Goal: Task Accomplishment & Management: Complete application form

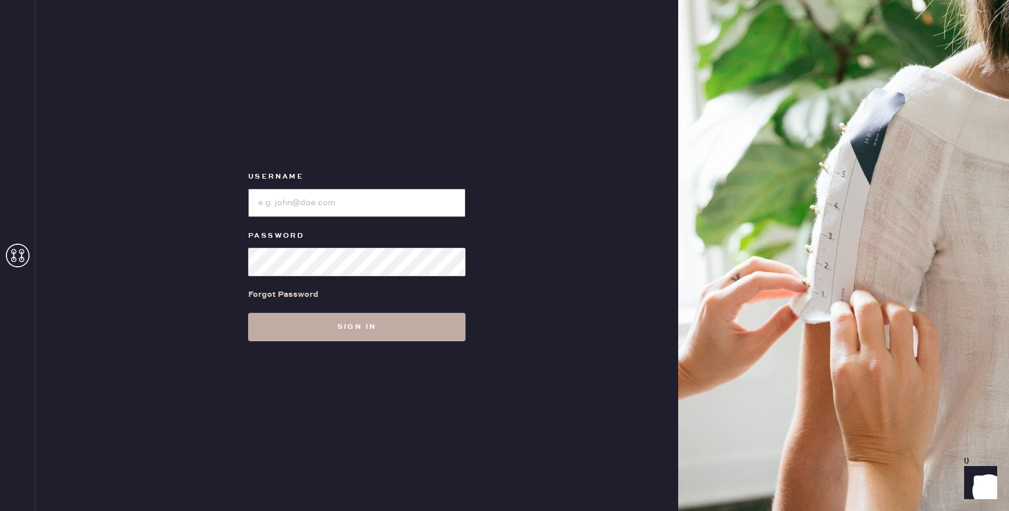
type input "reformationbond"
click at [331, 319] on button "Sign in" at bounding box center [356, 327] width 217 height 28
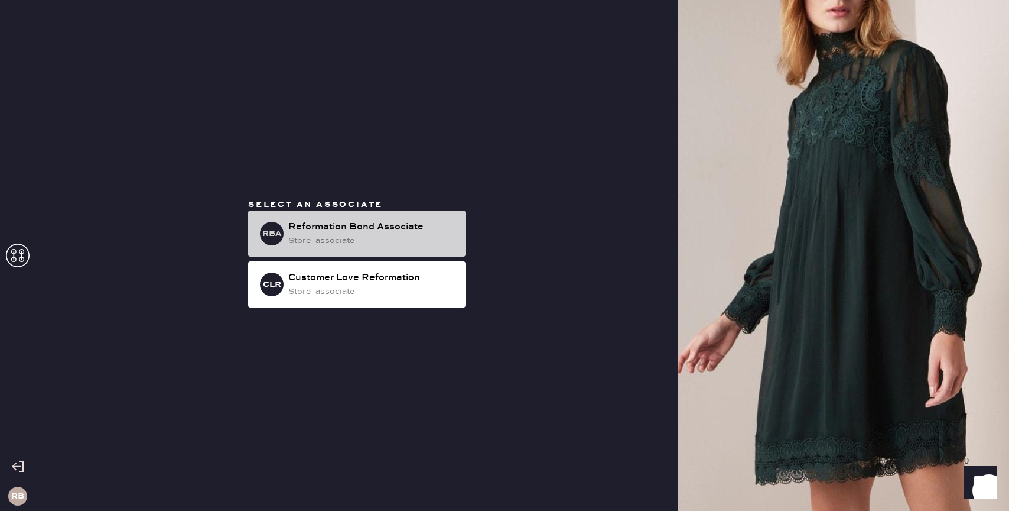
click at [353, 223] on div "Reformation Bond Associate" at bounding box center [372, 227] width 168 height 14
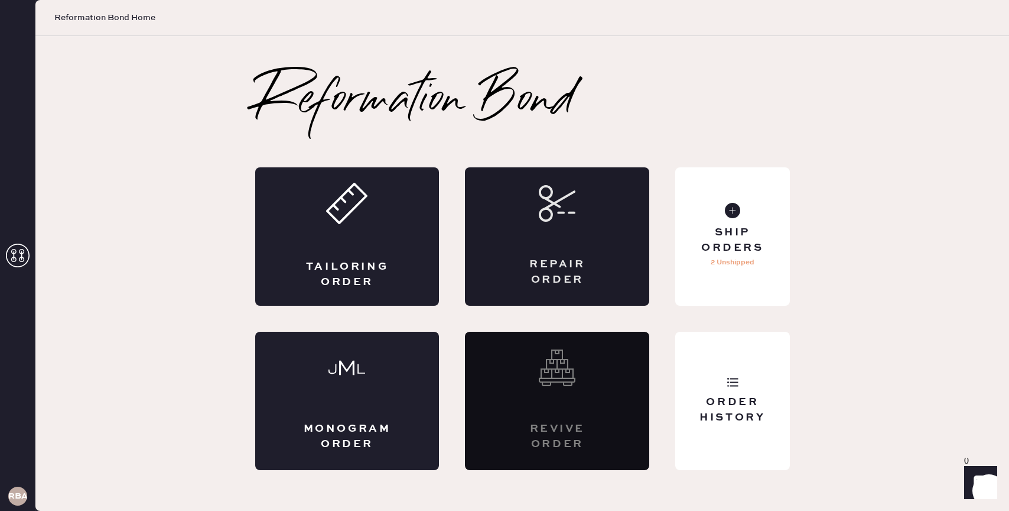
click at [534, 246] on div "Repair Order" at bounding box center [557, 236] width 184 height 138
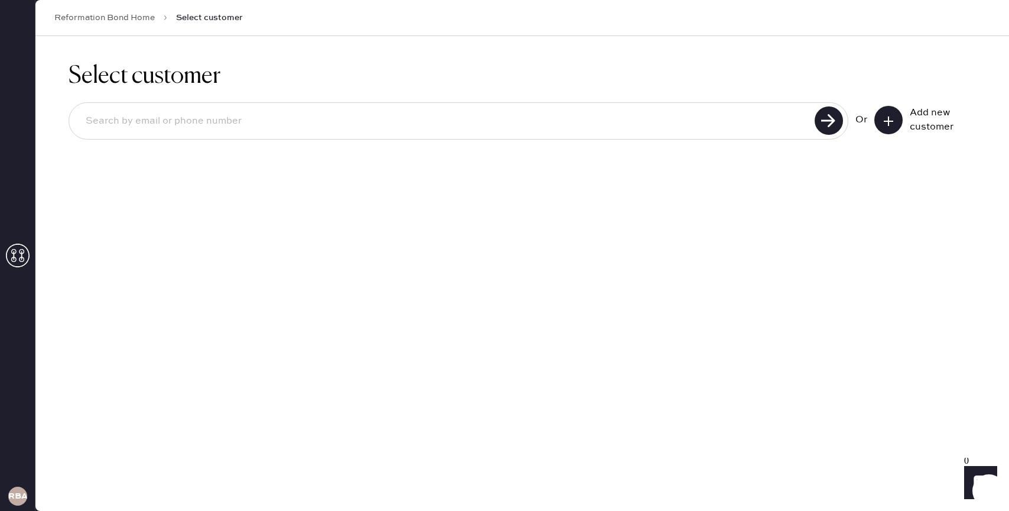
click at [260, 127] on input at bounding box center [443, 121] width 735 height 27
type input "[EMAIL_ADDRESS][DOMAIN_NAME]"
click at [842, 125] on icon at bounding box center [829, 120] width 28 height 28
click at [824, 124] on use at bounding box center [829, 120] width 28 height 28
drag, startPoint x: 248, startPoint y: 121, endPoint x: 0, endPoint y: 115, distance: 247.7
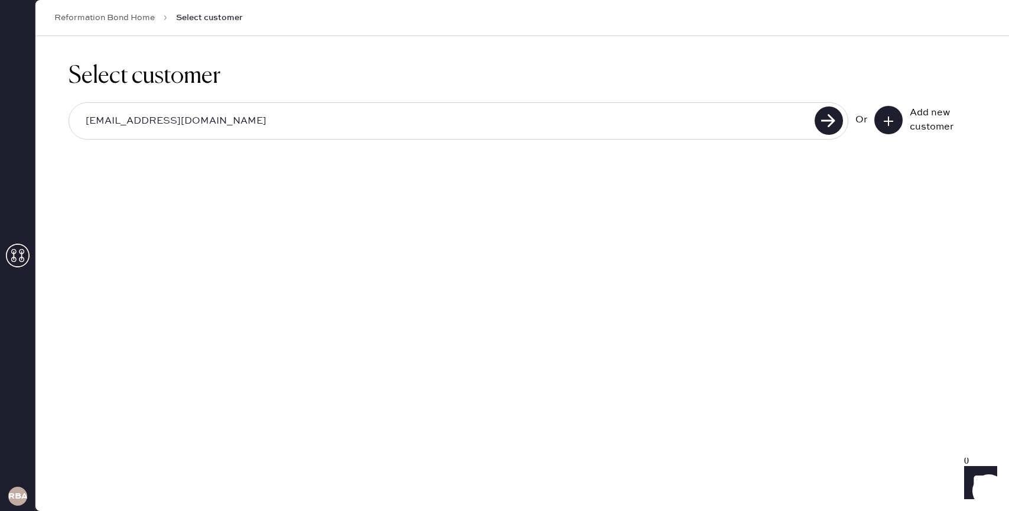
click at [0, 115] on div "RBA Reformation Bond Home Select customer Select customer [EMAIL_ADDRESS][DOMAI…" at bounding box center [504, 255] width 1009 height 511
click at [911, 118] on div "Add new customer" at bounding box center [939, 120] width 59 height 28
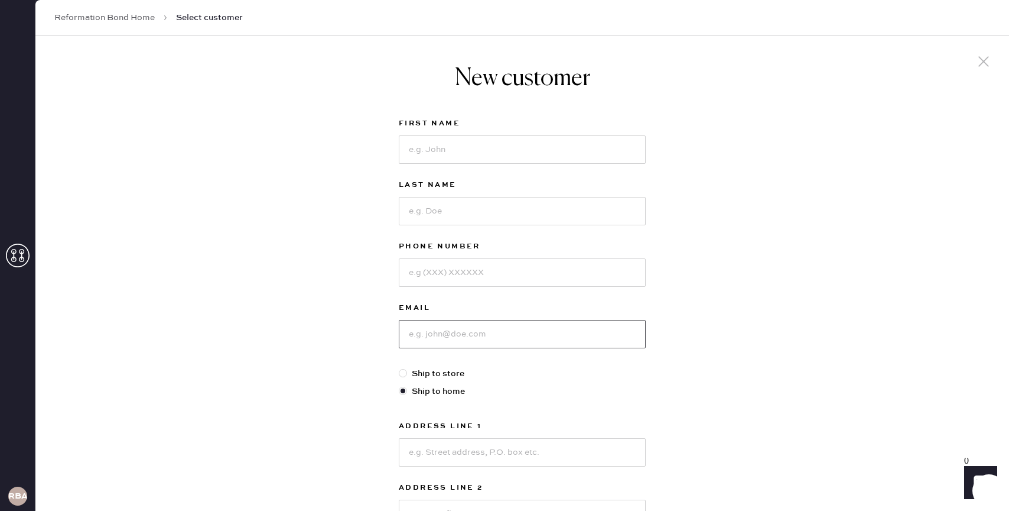
click at [473, 339] on input at bounding box center [522, 334] width 247 height 28
paste input "[EMAIL_ADDRESS][DOMAIN_NAME]"
type input "[EMAIL_ADDRESS][DOMAIN_NAME]"
click at [421, 154] on input at bounding box center [522, 149] width 247 height 28
type input "Makaila"
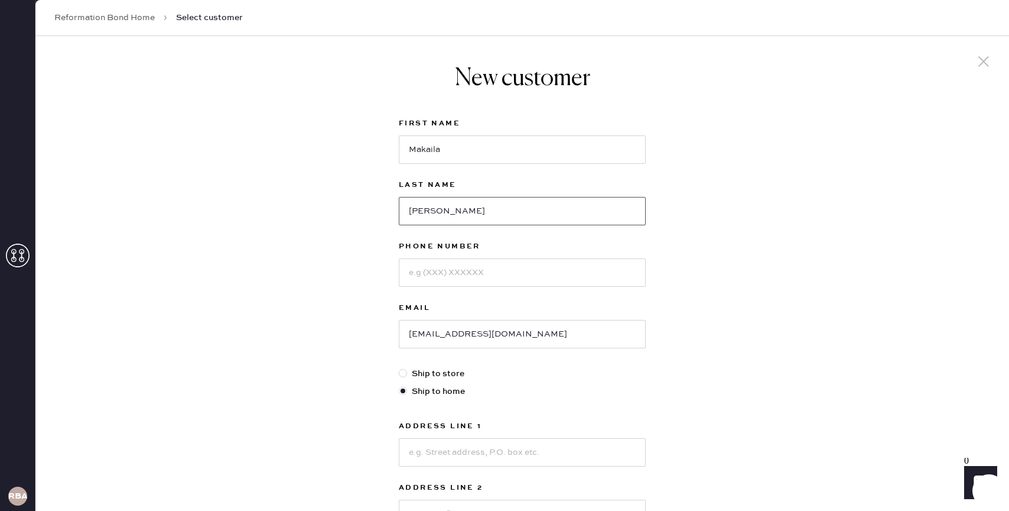
type input "[PERSON_NAME]"
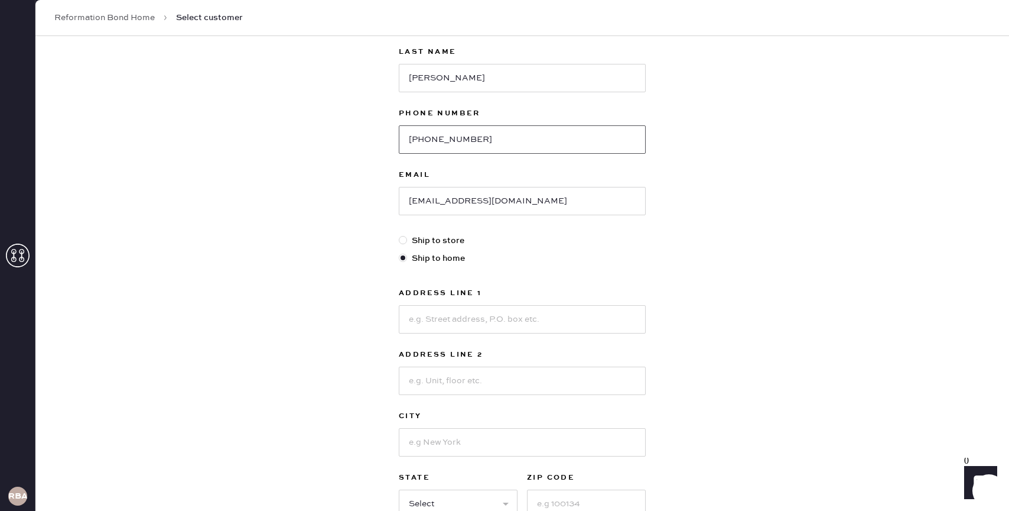
type input "[PHONE_NUMBER]"
click at [442, 244] on label "Ship to store" at bounding box center [522, 240] width 247 height 13
click at [400, 235] on input "Ship to store" at bounding box center [399, 234] width 1 height 1
radio input "true"
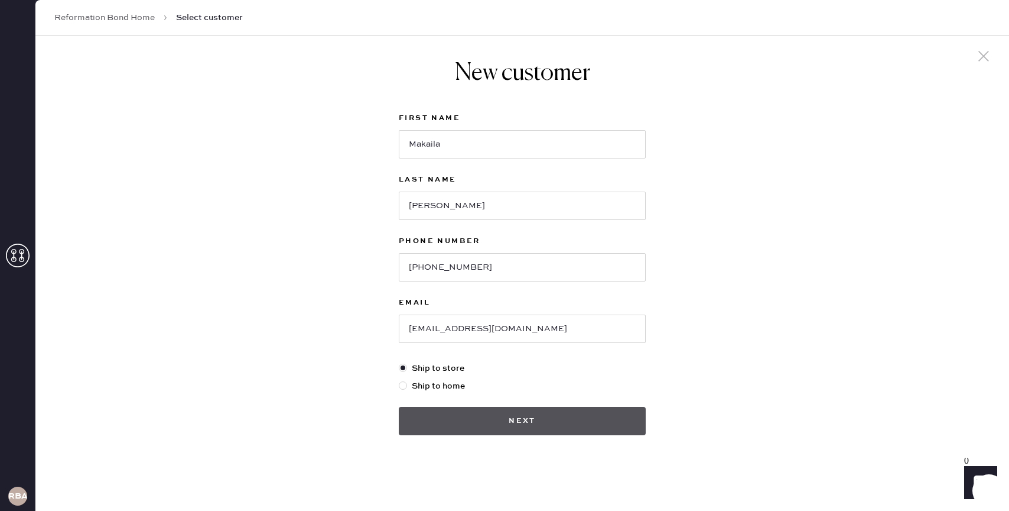
click at [477, 412] on button "Next" at bounding box center [522, 421] width 247 height 28
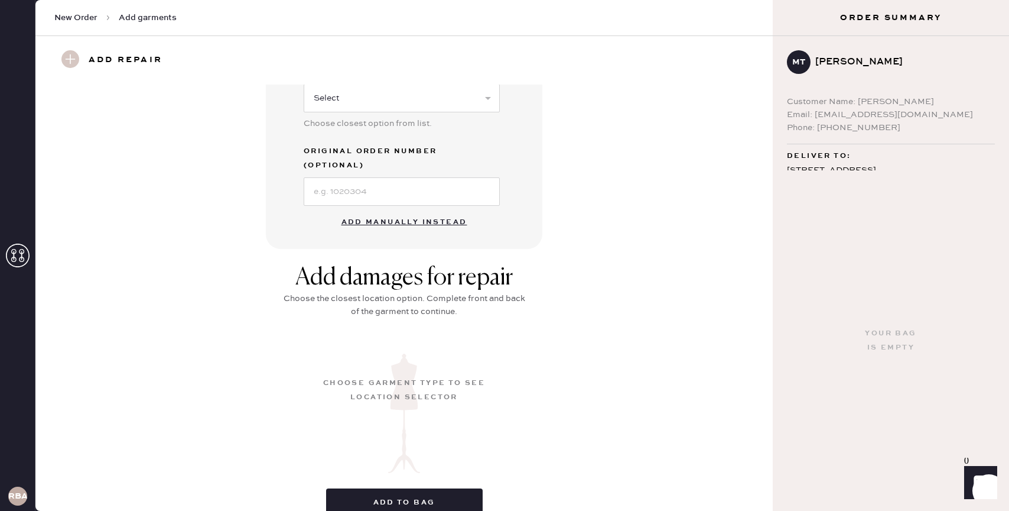
scroll to position [319, 0]
click at [386, 210] on button "Add manually instead" at bounding box center [405, 222] width 140 height 24
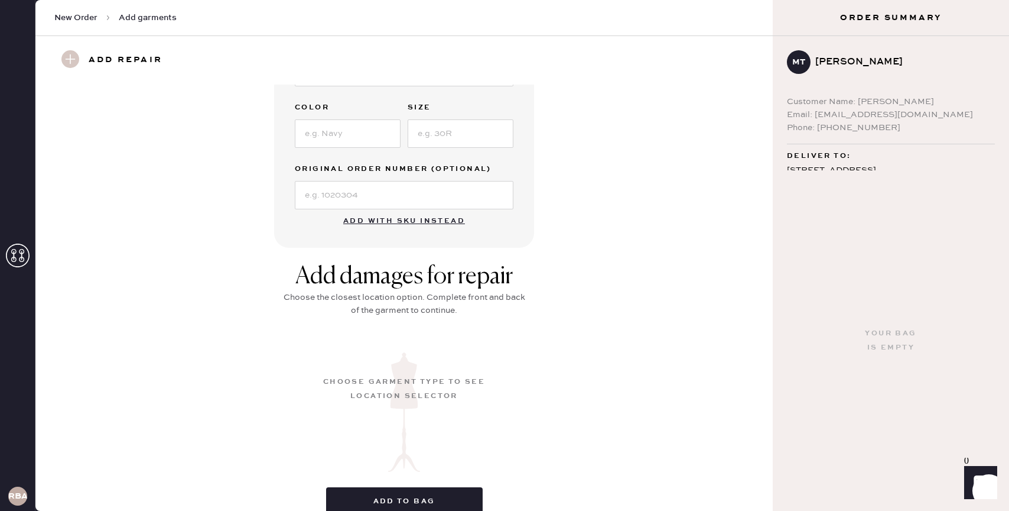
scroll to position [272, 0]
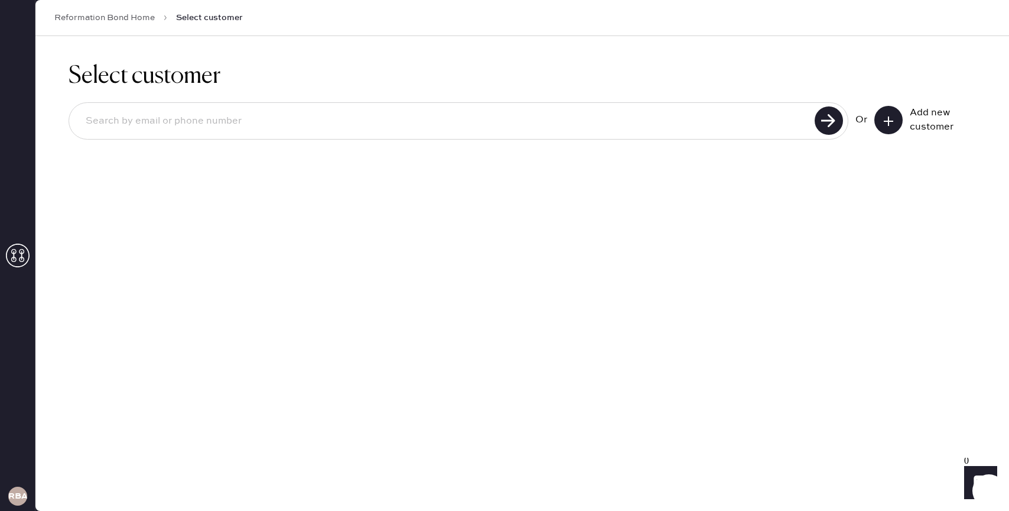
click at [899, 119] on button at bounding box center [889, 120] width 28 height 28
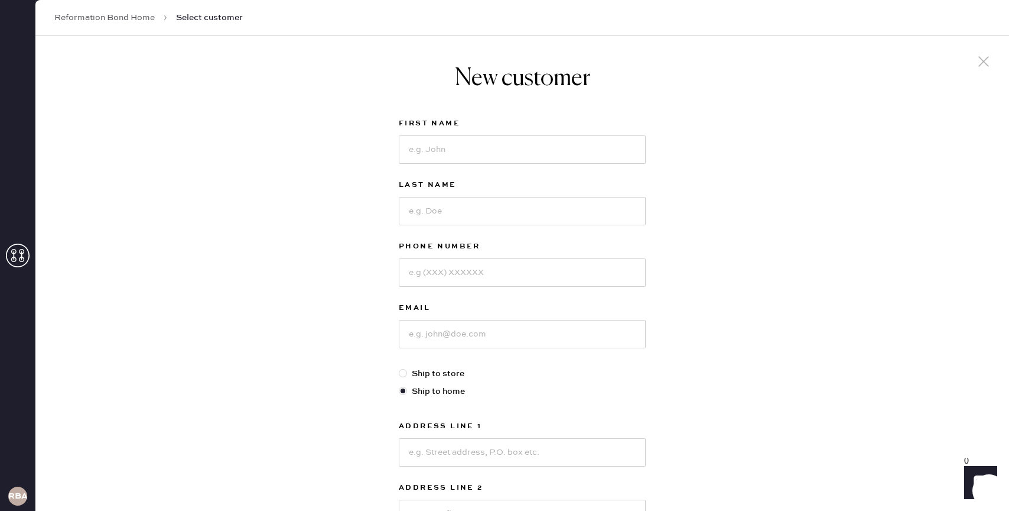
click at [992, 60] on icon at bounding box center [984, 62] width 18 height 18
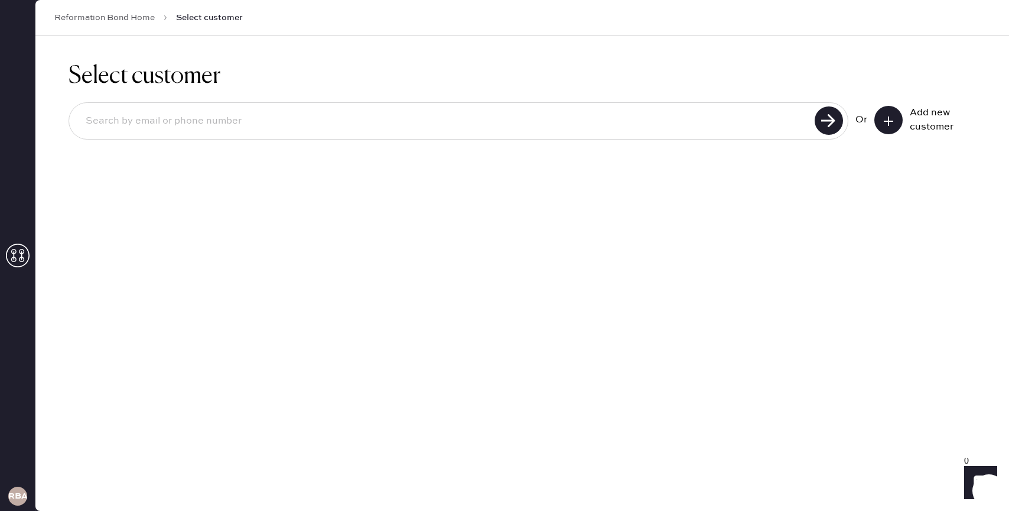
click at [430, 126] on input at bounding box center [443, 121] width 735 height 27
type input "m"
type input "8053389889"
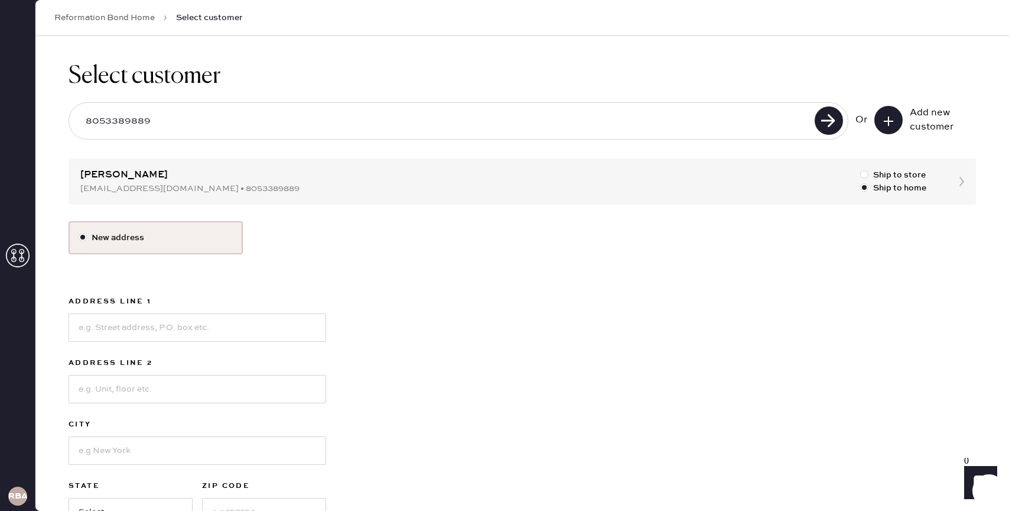
click at [176, 189] on div "Select customer 8053389889 Or Add new customer [PERSON_NAME] [EMAIL_ADDRESS][DO…" at bounding box center [522, 315] width 974 height 559
click at [965, 181] on div "Select customer 8053389889 Or Add new customer [PERSON_NAME] [EMAIL_ADDRESS][DO…" at bounding box center [522, 315] width 974 height 559
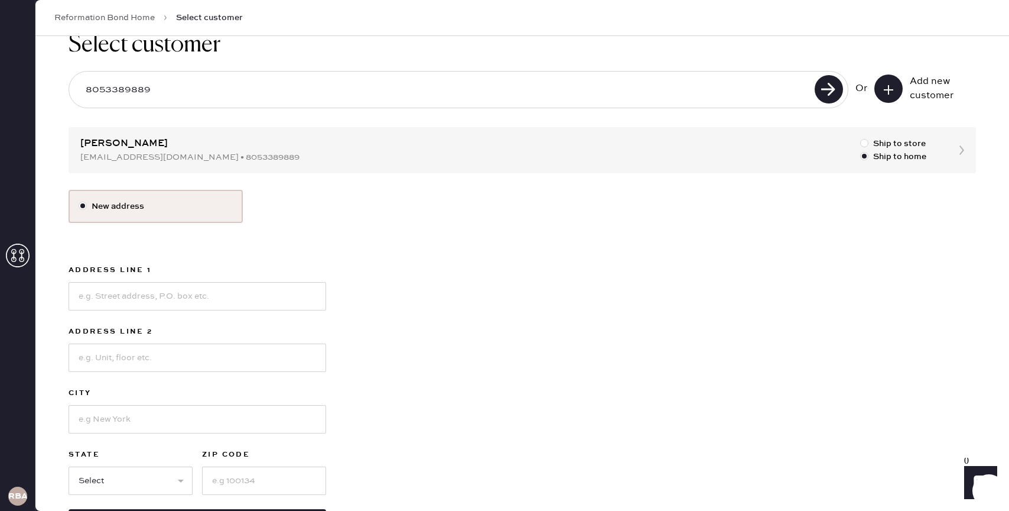
scroll to position [84, 0]
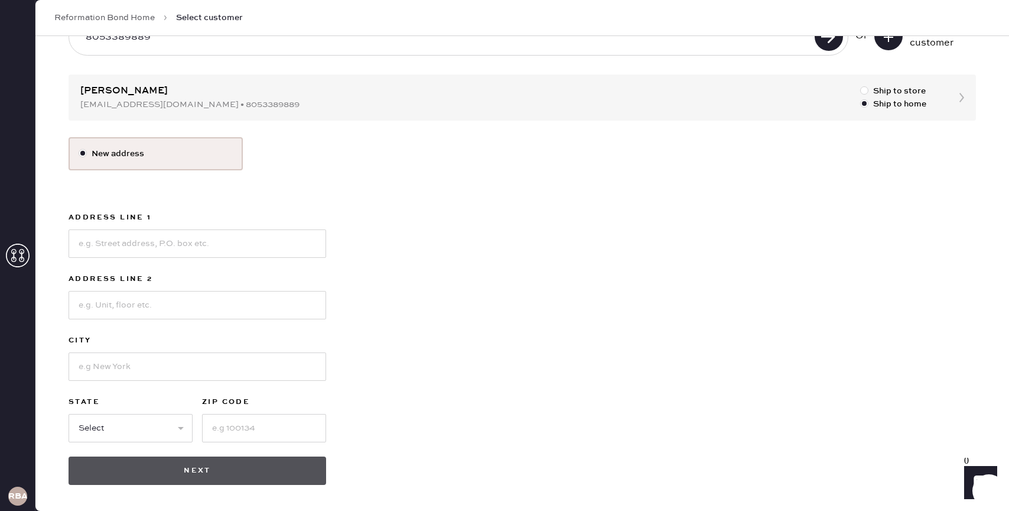
click at [239, 466] on button "Next" at bounding box center [198, 470] width 258 height 28
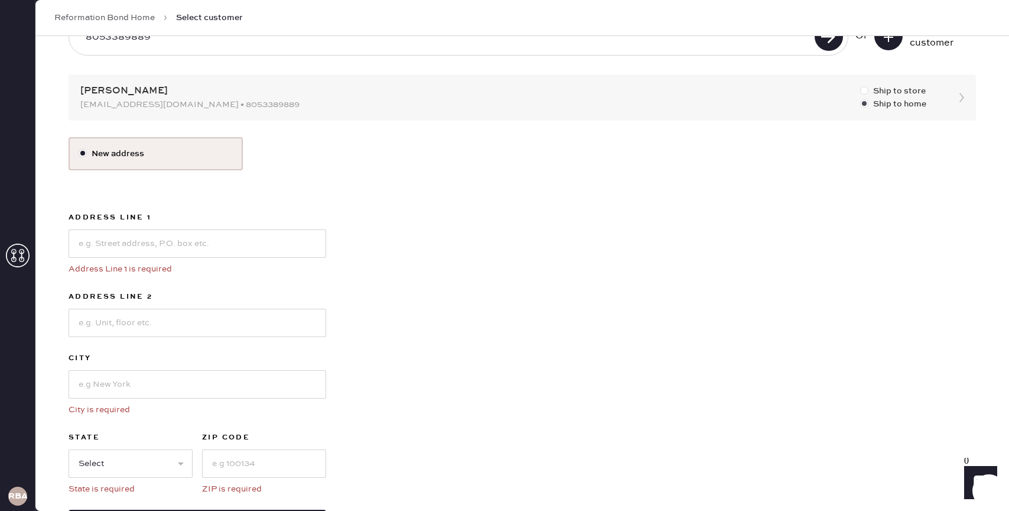
click at [868, 92] on div at bounding box center [867, 91] width 13 height 13
click at [861, 85] on input "Ship to store" at bounding box center [861, 85] width 1 height 1
radio input "true"
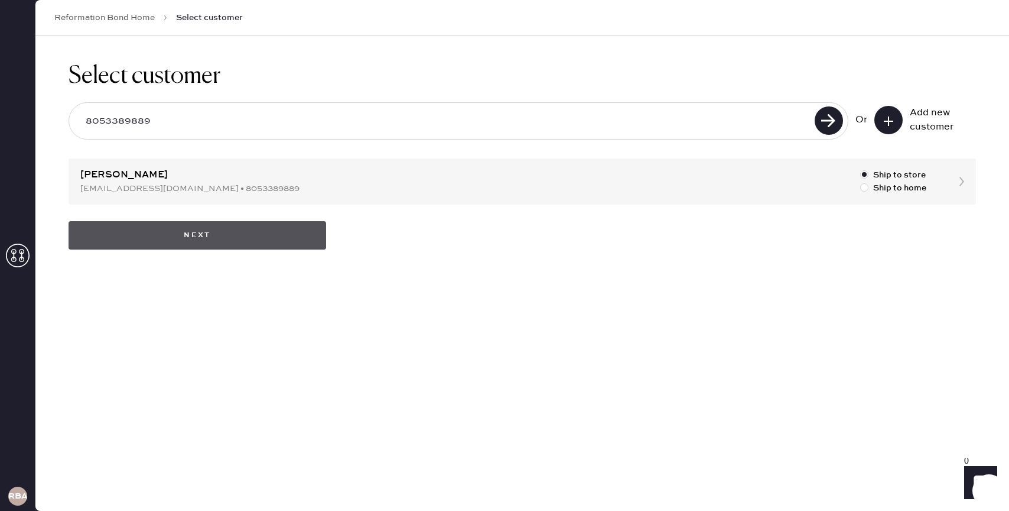
click at [236, 238] on button "Next" at bounding box center [198, 235] width 258 height 28
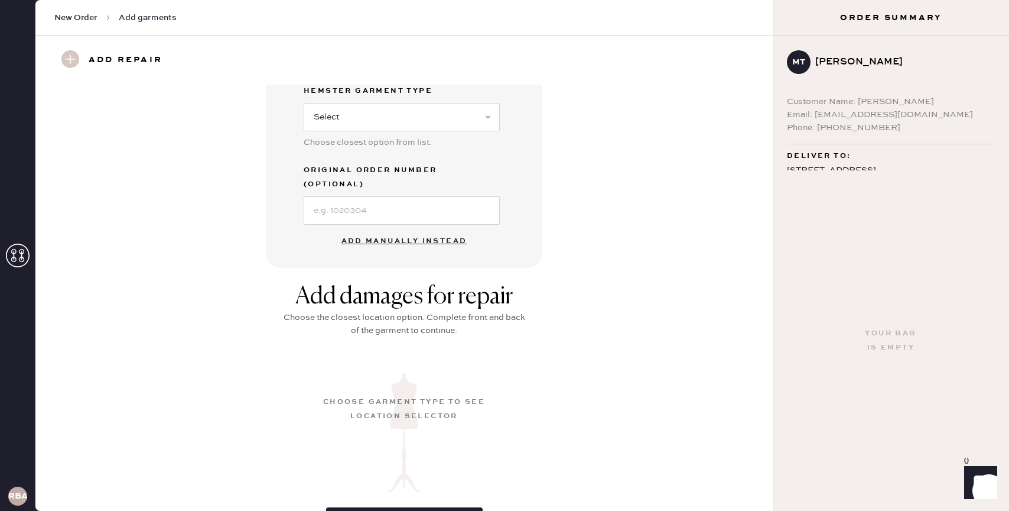
click at [418, 229] on button "Add manually instead" at bounding box center [405, 241] width 140 height 24
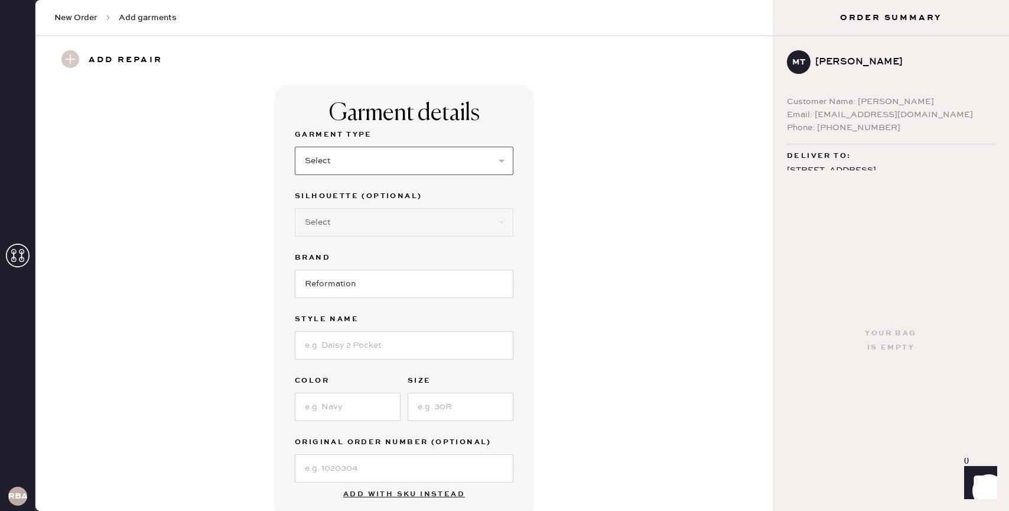
click at [380, 161] on select "Select Basic Skirt Jeans Leggings Pants Shorts Basic Sleeved Dress Basic Sleeve…" at bounding box center [404, 161] width 219 height 28
select select "6"
click at [295, 147] on select "Select Basic Skirt Jeans Leggings Pants Shorts Basic Sleeved Dress Basic Sleeve…" at bounding box center [404, 161] width 219 height 28
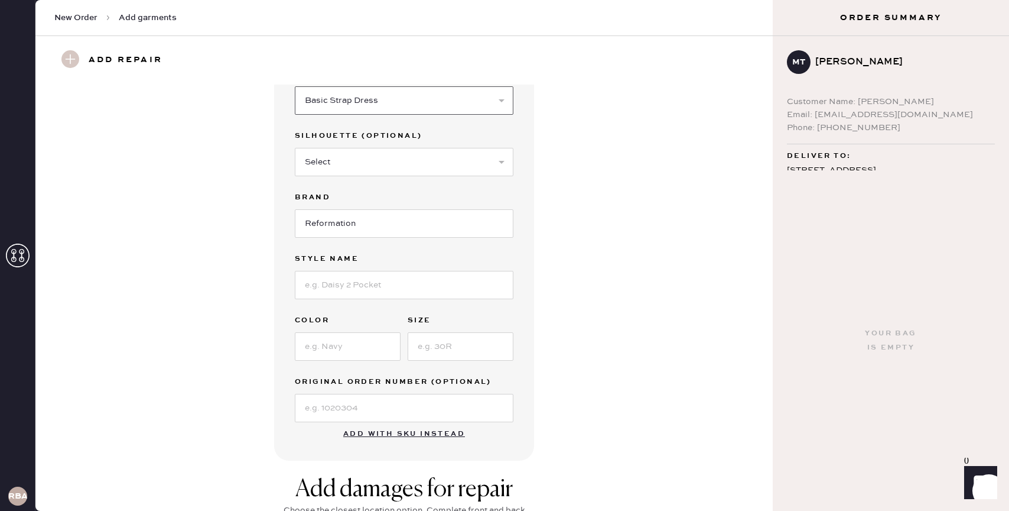
scroll to position [63, 0]
click at [353, 291] on input at bounding box center [404, 282] width 219 height 28
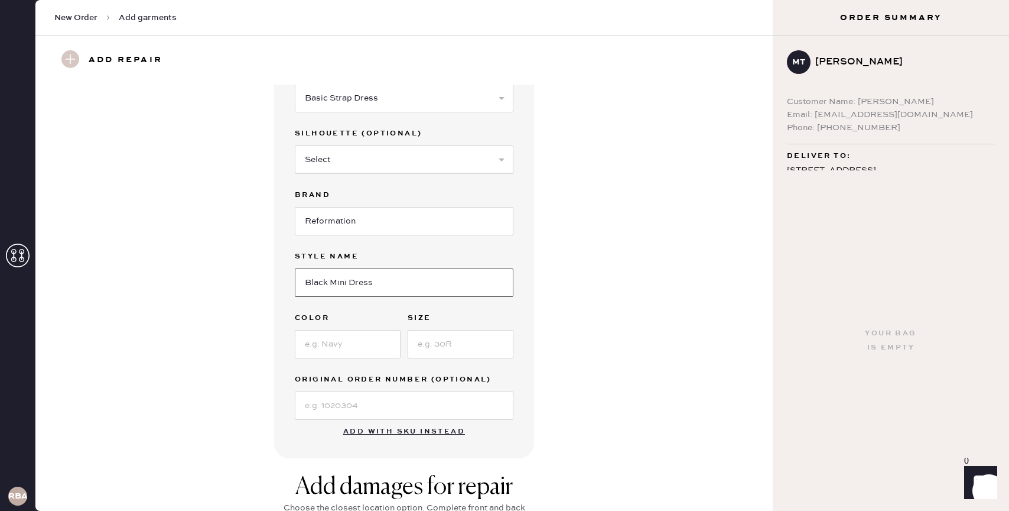
type input "Black Mini Dress"
click at [350, 337] on input at bounding box center [348, 344] width 106 height 28
type input "Black"
type input "4"
drag, startPoint x: 400, startPoint y: 287, endPoint x: 270, endPoint y: 277, distance: 129.8
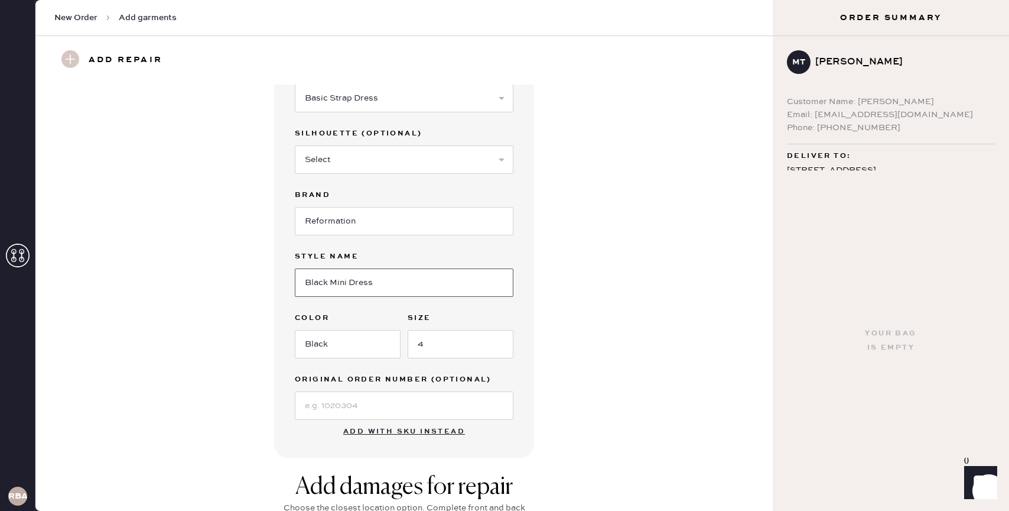
click at [270, 277] on div "Garment details Garment Type Select Basic Skirt Jeans Leggings Pants Shorts Bas…" at bounding box center [404, 240] width 695 height 436
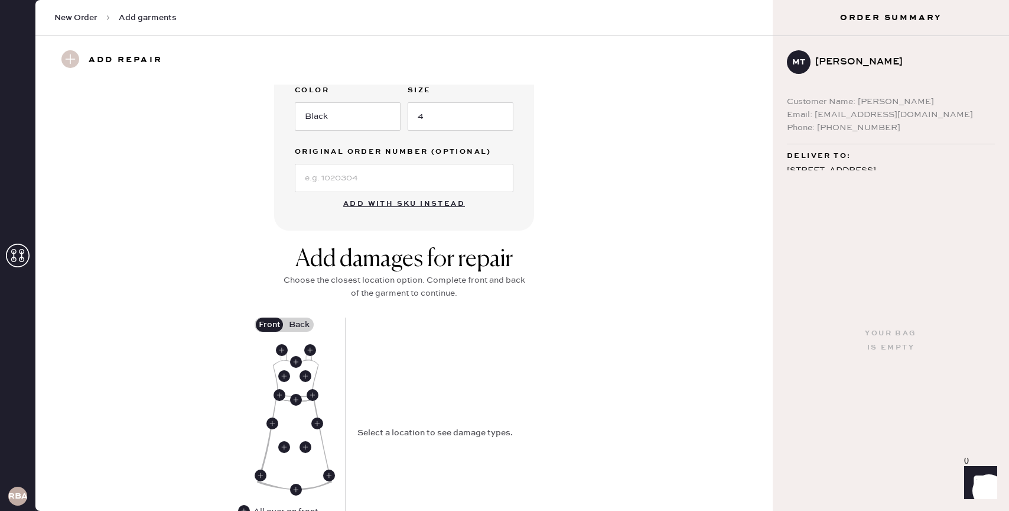
scroll to position [365, 0]
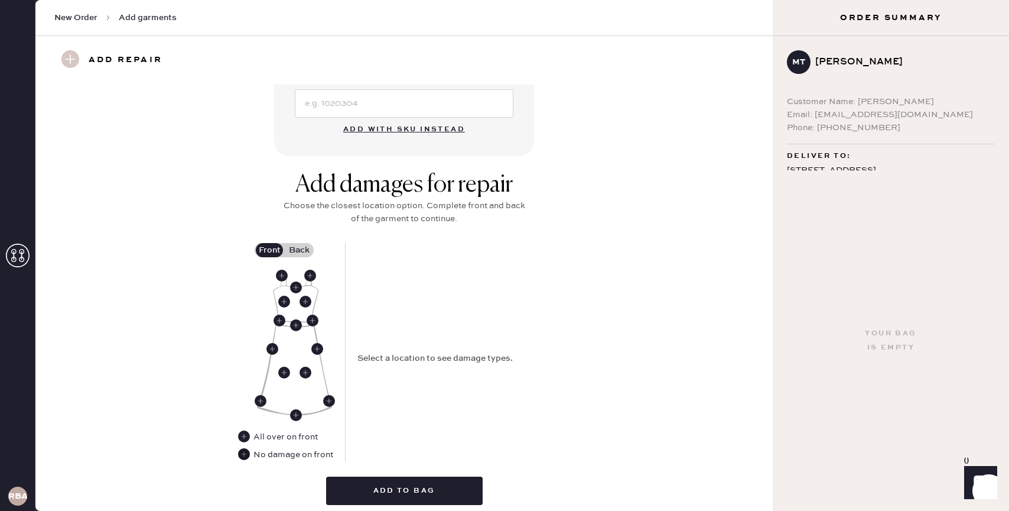
type input "[PERSON_NAME]"
click at [245, 456] on use at bounding box center [244, 454] width 12 height 12
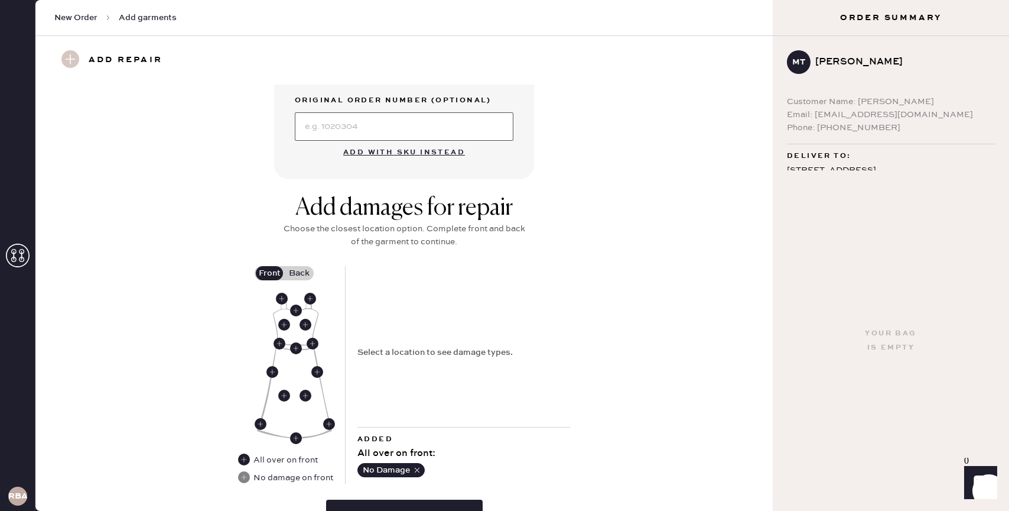
click at [323, 128] on input at bounding box center [404, 126] width 219 height 28
type input "S"
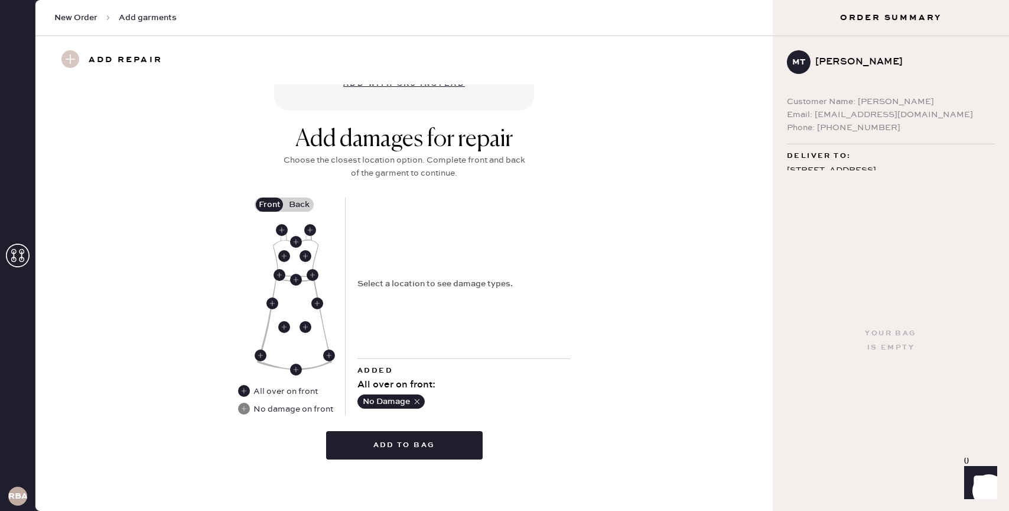
type input "W16909645822"
click at [301, 211] on div "Front Back" at bounding box center [294, 290] width 79 height 187
click at [301, 203] on label "Back" at bounding box center [299, 204] width 30 height 14
click at [299, 204] on input "Back" at bounding box center [299, 204] width 0 height 0
click at [294, 271] on use at bounding box center [296, 277] width 12 height 12
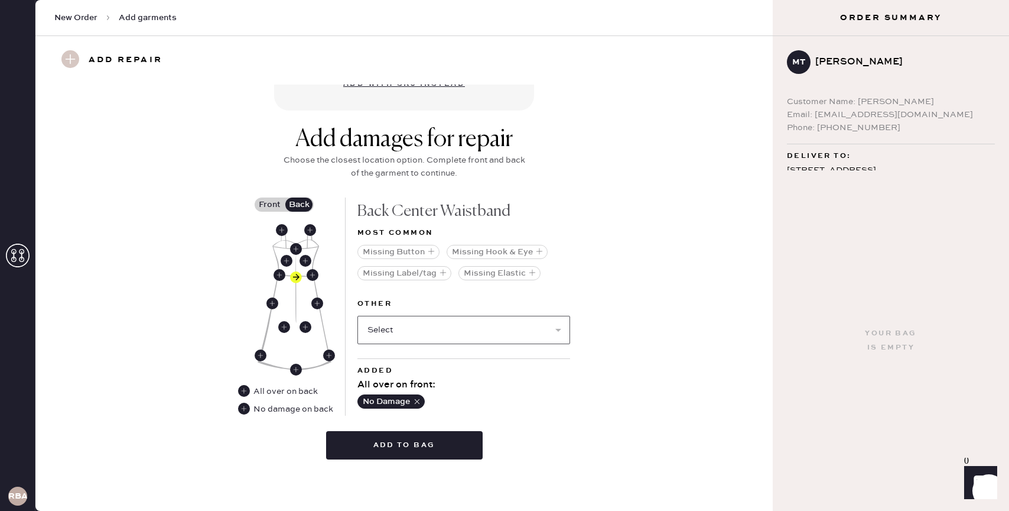
click at [400, 326] on select "Select Broken / Ripped Hem Broken Beads Broken Belt Loop Broken Button Broken C…" at bounding box center [464, 330] width 213 height 28
select select "1657"
click at [358, 316] on select "Select Broken / Ripped Hem Broken Beads Broken Belt Loop Broken Button Broken C…" at bounding box center [464, 330] width 213 height 28
select select
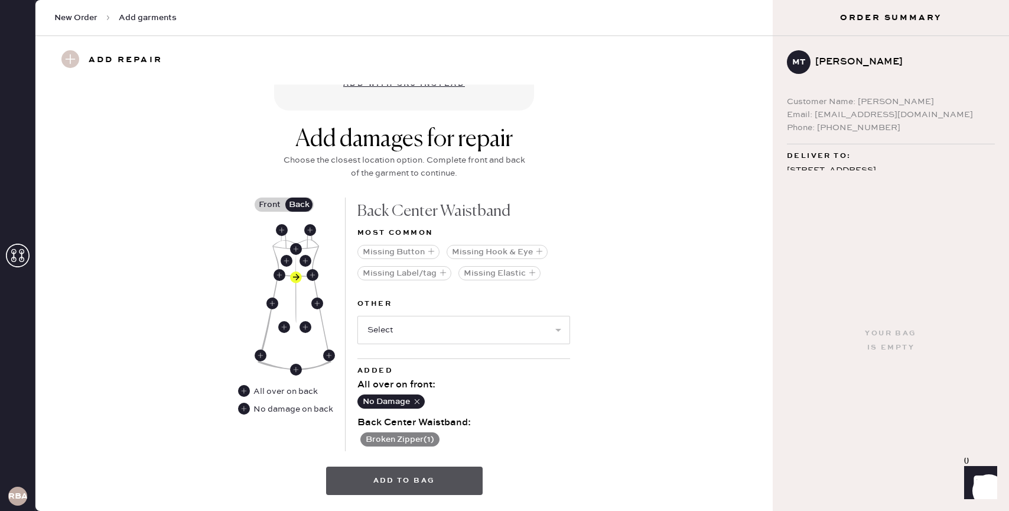
click at [401, 479] on button "Add to bag" at bounding box center [404, 480] width 157 height 28
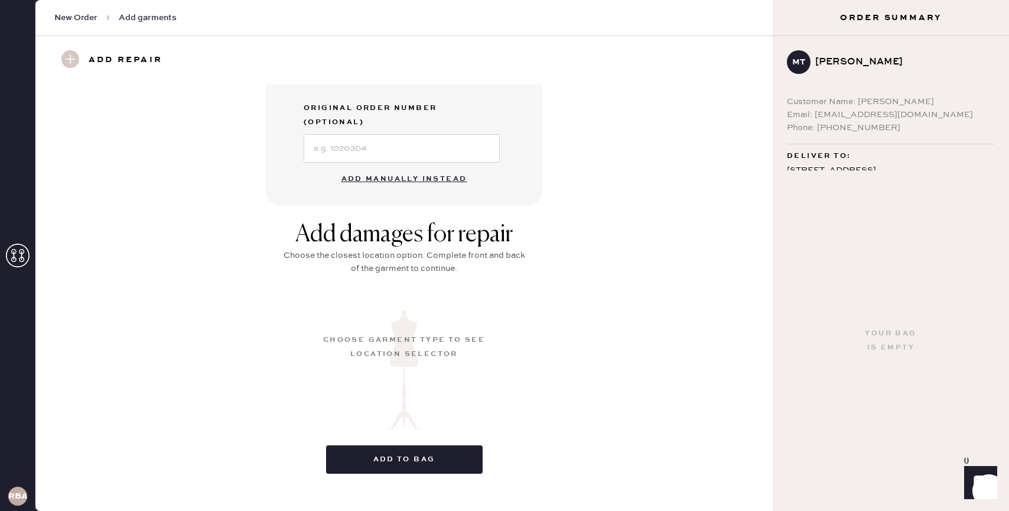
scroll to position [71, 0]
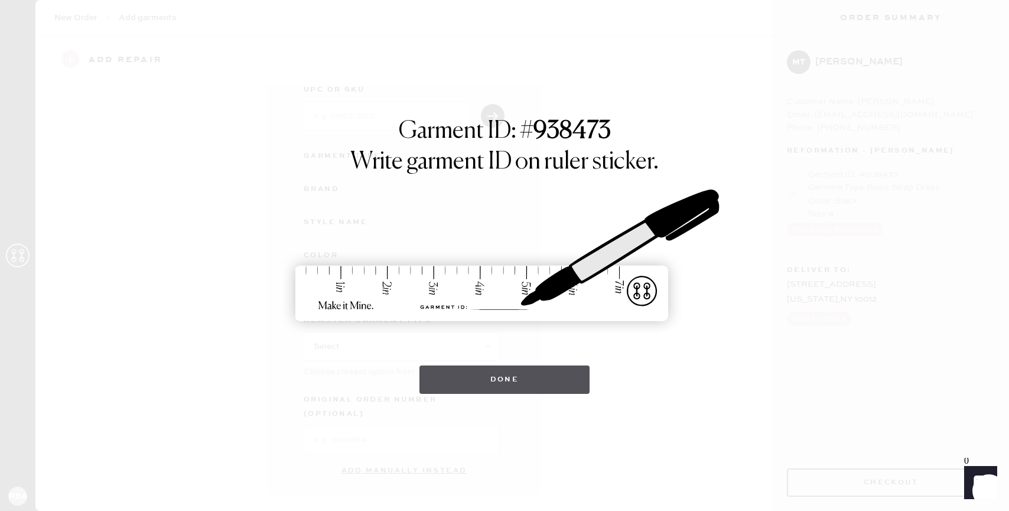
click at [487, 381] on button "Done" at bounding box center [505, 379] width 171 height 28
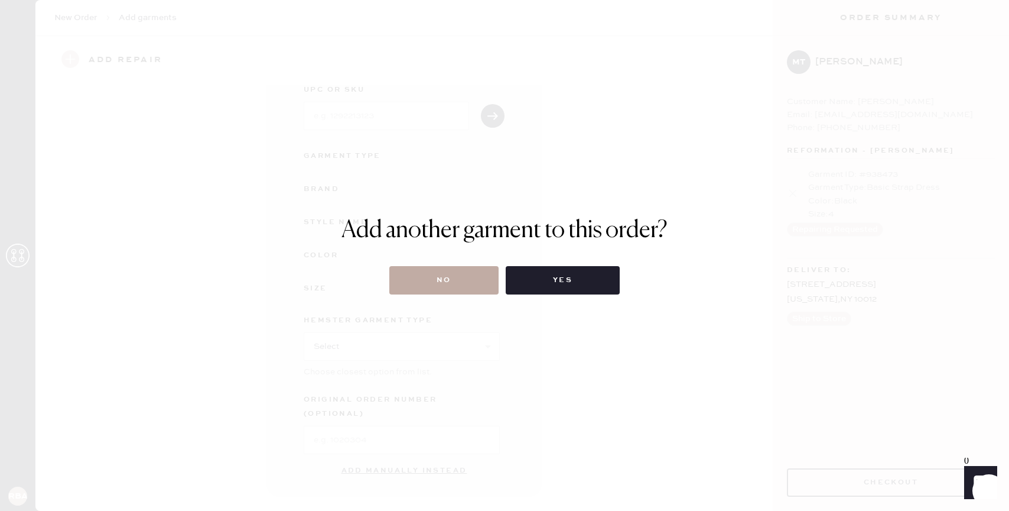
click at [451, 288] on button "No" at bounding box center [443, 280] width 109 height 28
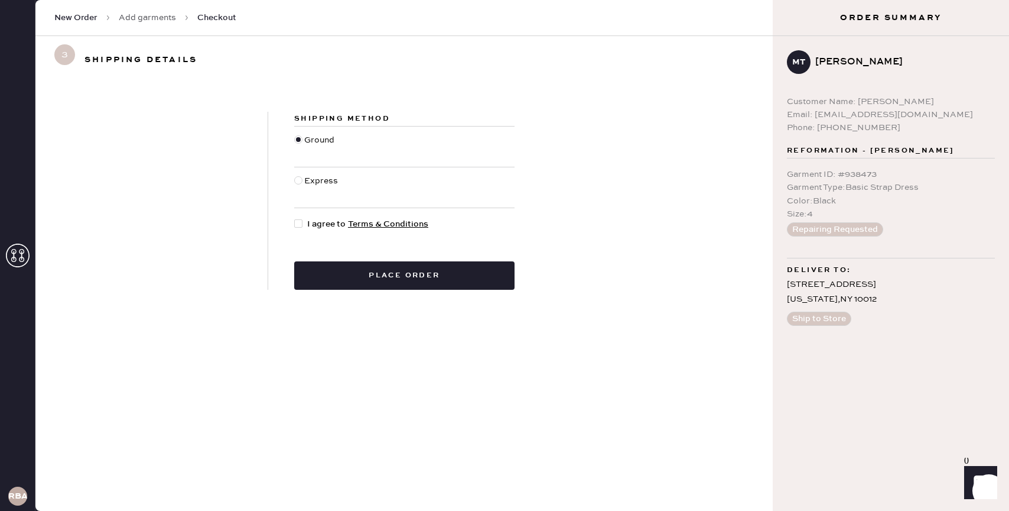
click at [318, 226] on span "I agree to Terms & Conditions" at bounding box center [367, 223] width 121 height 13
click at [295, 218] on input "I agree to Terms & Conditions" at bounding box center [294, 217] width 1 height 1
checkbox input "true"
click at [350, 270] on button "Place order" at bounding box center [404, 275] width 220 height 28
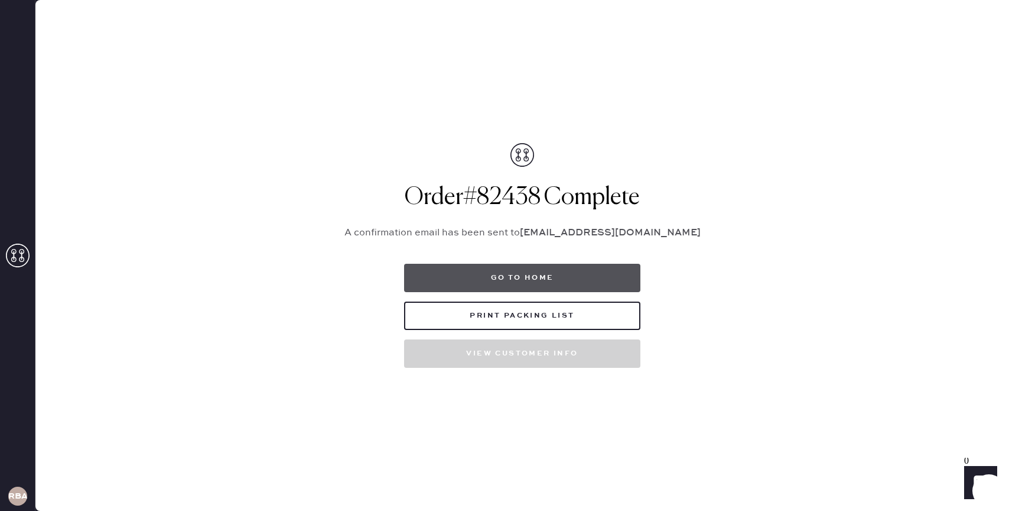
click at [521, 276] on button "Go to home" at bounding box center [522, 278] width 236 height 28
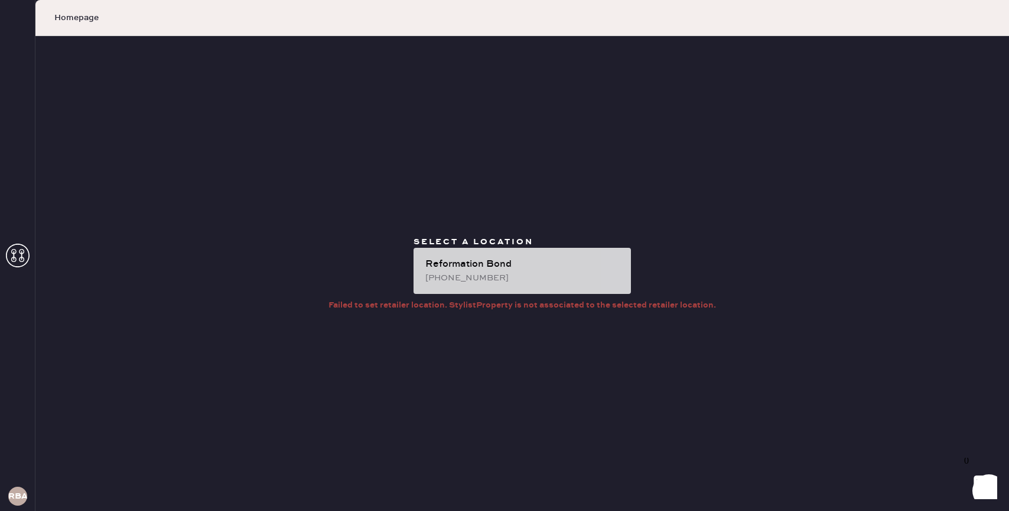
click at [468, 266] on div "Reformation Bond" at bounding box center [524, 264] width 196 height 14
